Goal: Find specific page/section: Find specific page/section

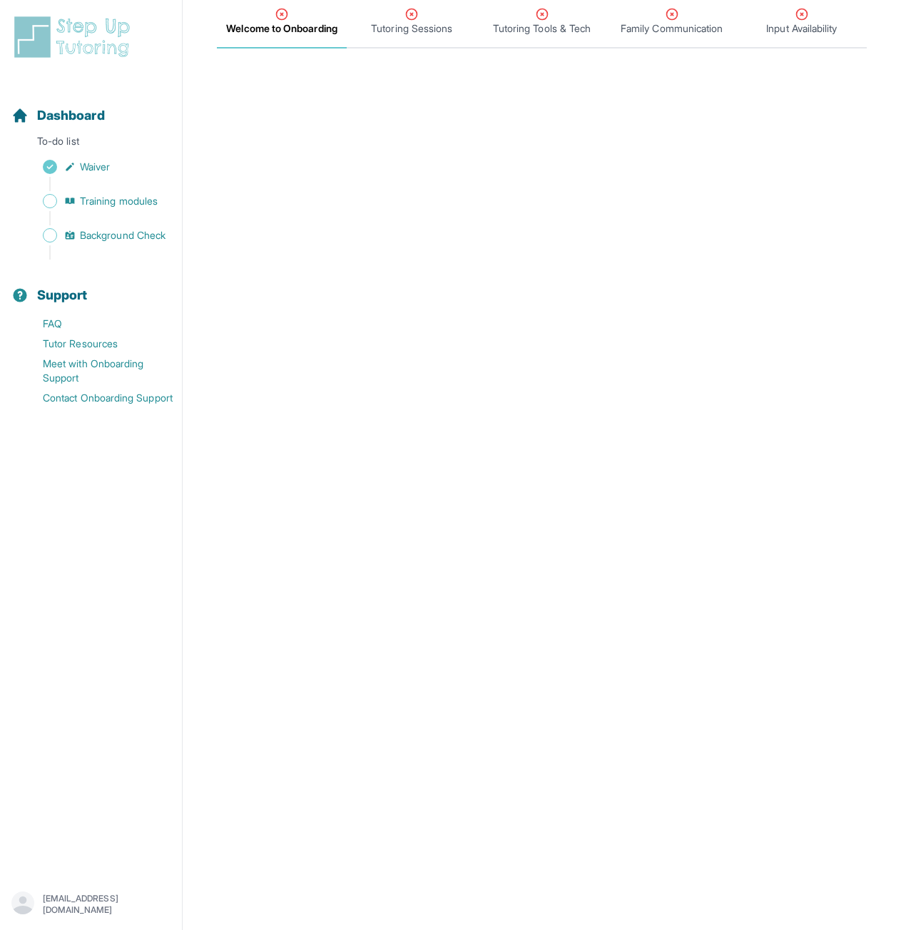
scroll to position [233, 0]
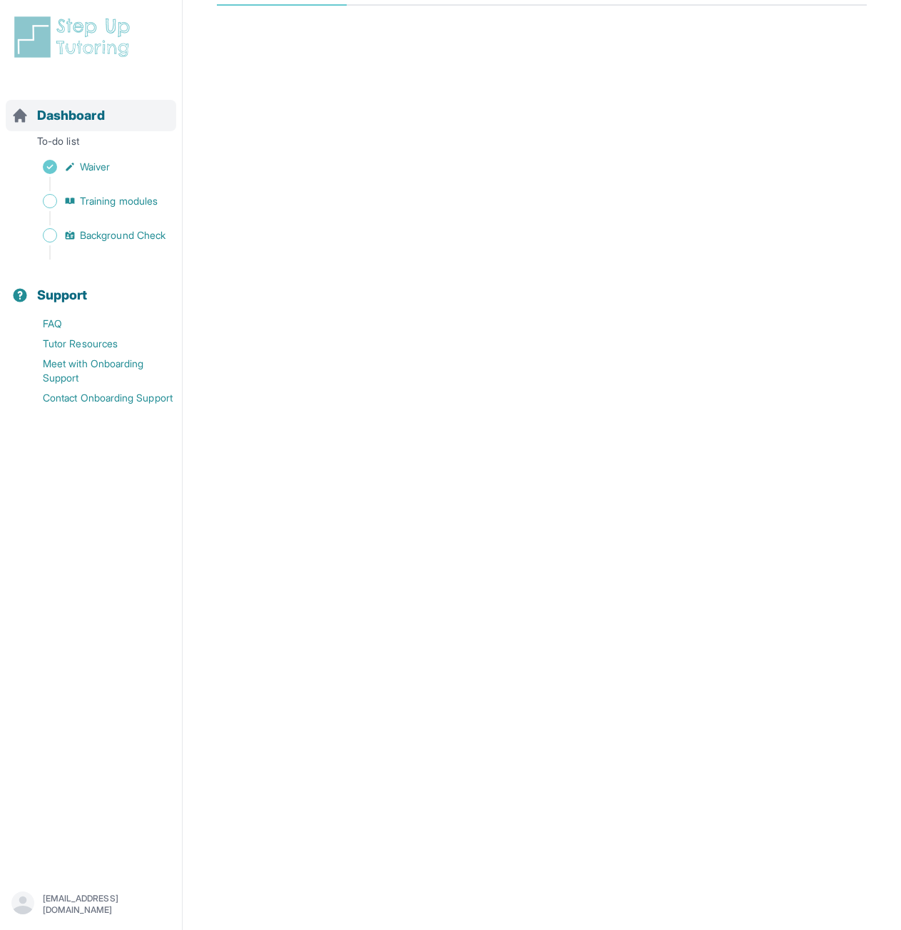
click at [75, 121] on span "Dashboard" at bounding box center [71, 116] width 68 height 20
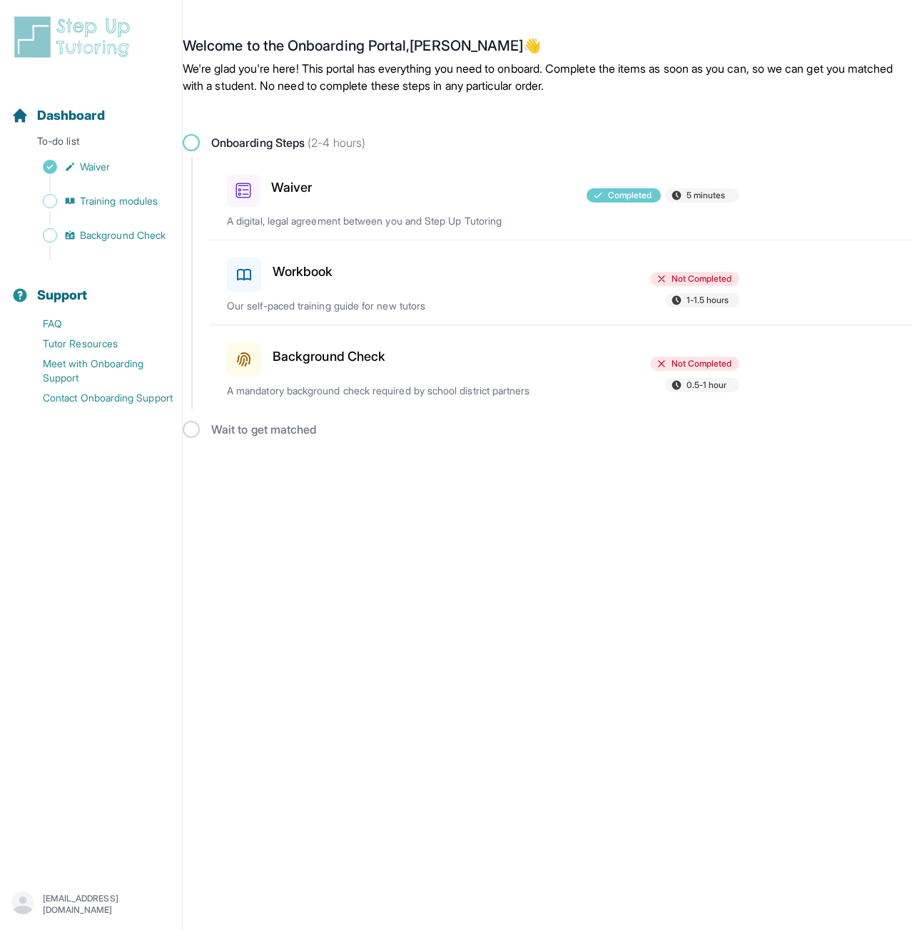
click at [303, 271] on h3 "Workbook" at bounding box center [303, 272] width 61 height 20
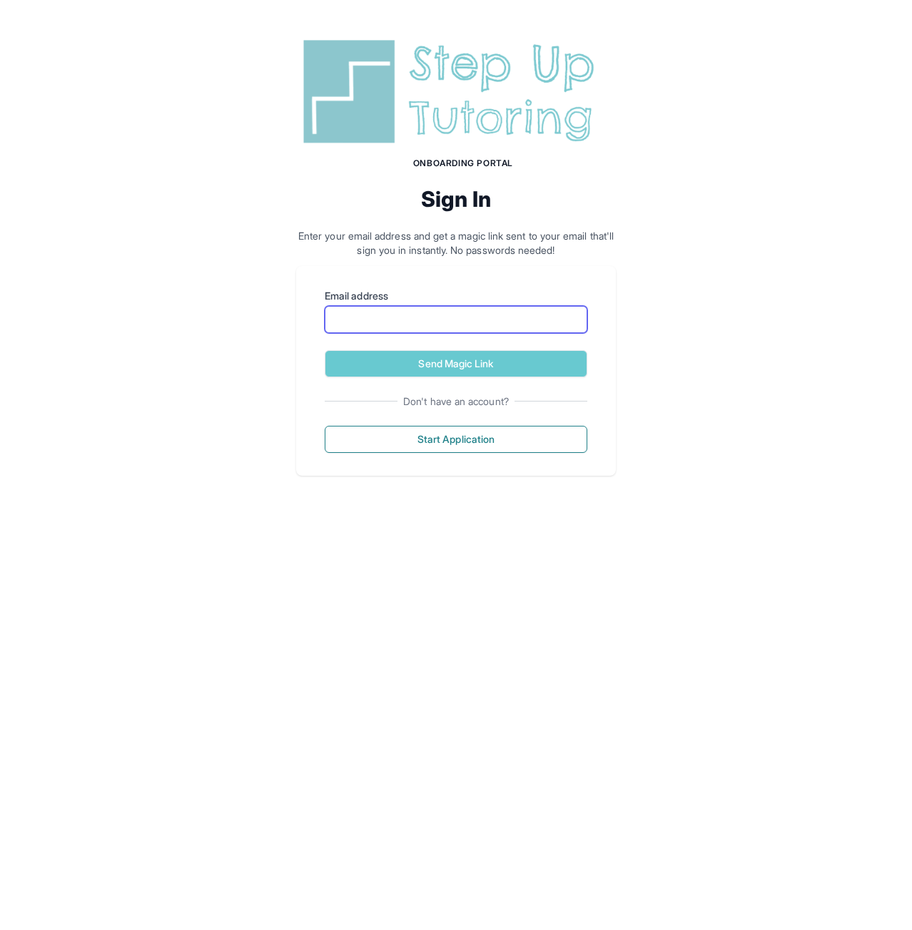
click at [437, 322] on input "Email address" at bounding box center [456, 319] width 263 height 27
type input "**********"
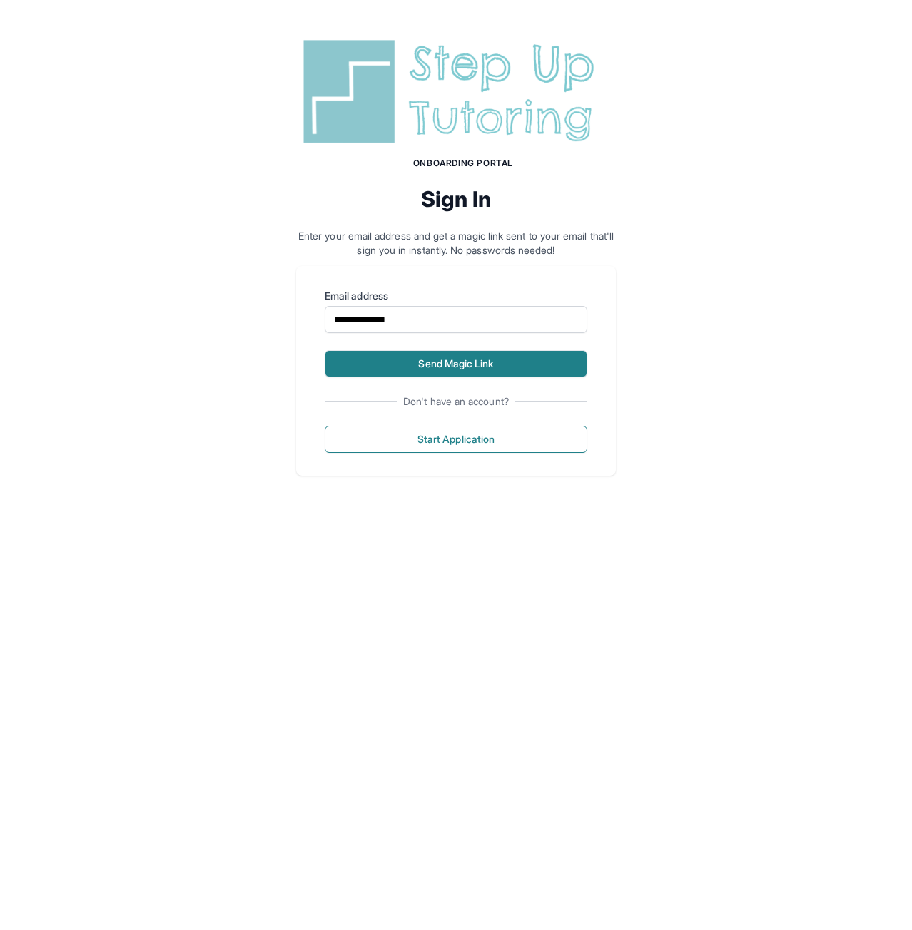
click at [464, 364] on button "Send Magic Link" at bounding box center [456, 363] width 263 height 27
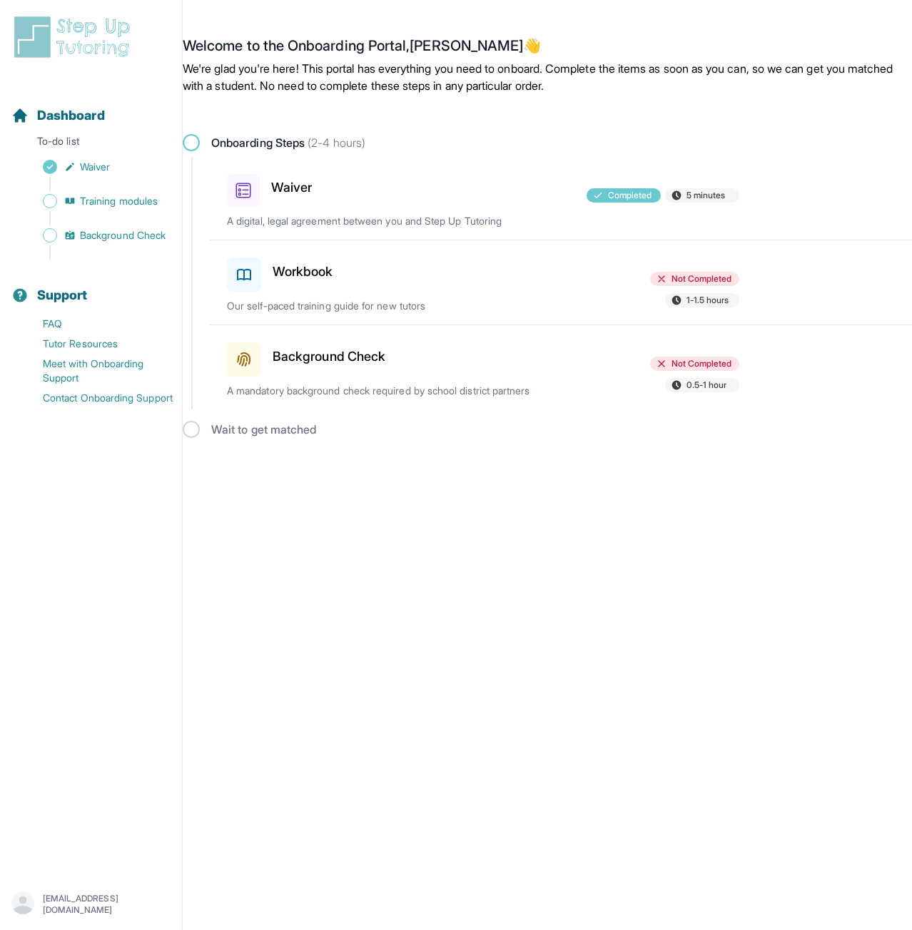
click at [310, 272] on h3 "Workbook" at bounding box center [303, 272] width 61 height 20
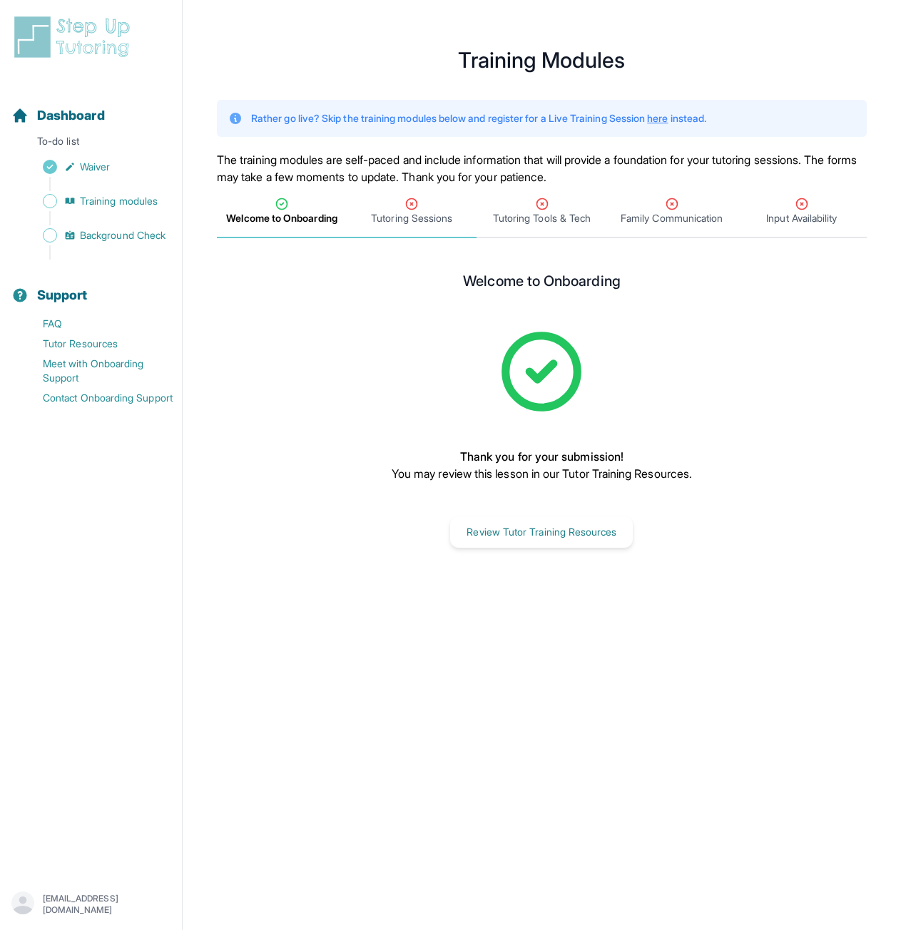
click at [420, 214] on span "Tutoring Sessions" at bounding box center [411, 218] width 81 height 14
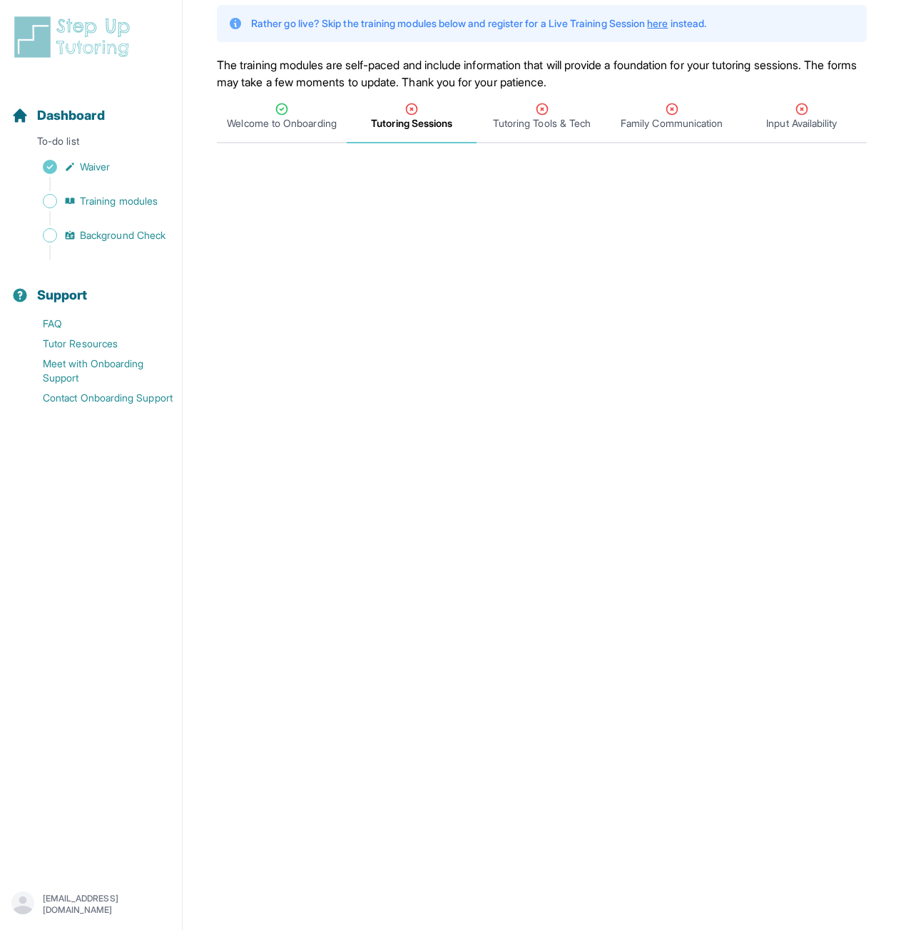
scroll to position [90, 0]
